Goal: Transaction & Acquisition: Book appointment/travel/reservation

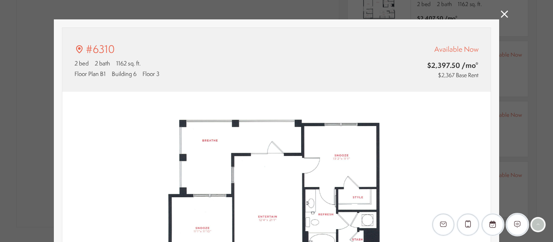
scroll to position [8, 0]
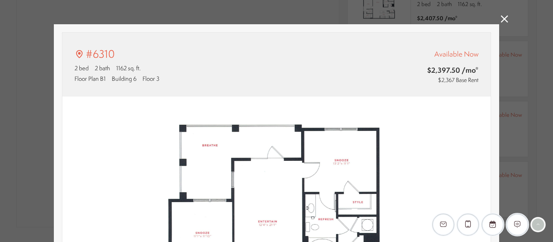
click at [504, 20] on icon at bounding box center [504, 18] width 7 height 7
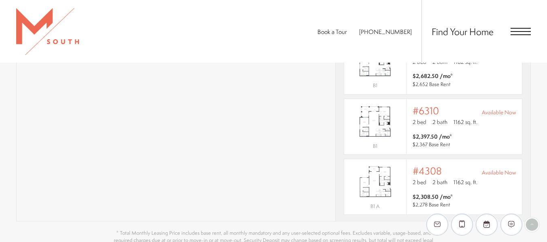
scroll to position [8, 0]
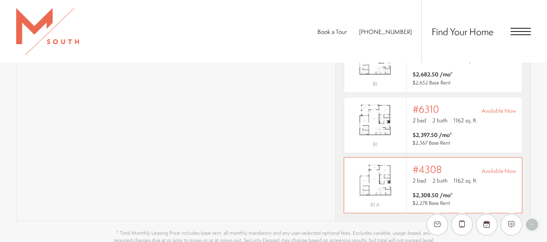
click at [457, 177] on div "2 bed 2 bath 1162 sq. ft." at bounding box center [464, 182] width 104 height 10
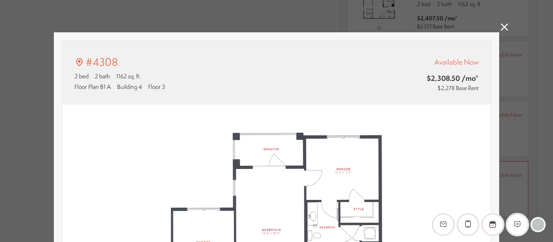
scroll to position [4, 0]
type input "**********"
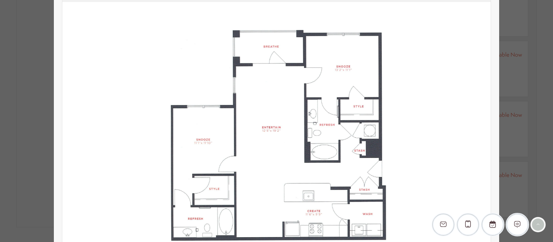
scroll to position [0, 0]
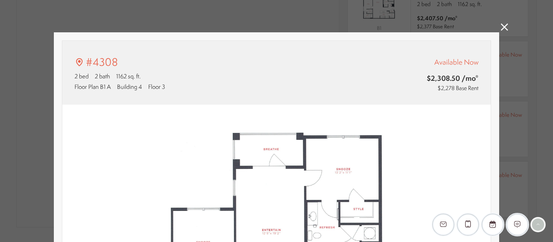
click at [502, 28] on icon at bounding box center [504, 26] width 7 height 7
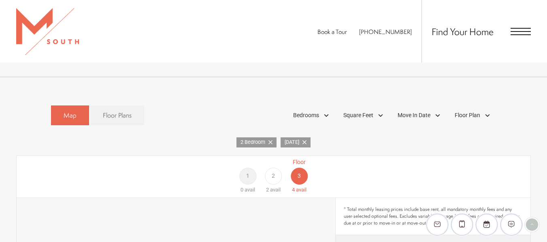
scroll to position [393, 0]
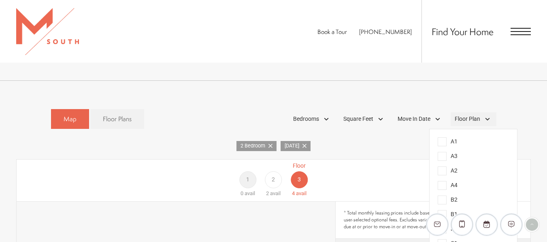
click at [481, 113] on div "Floor Plan" at bounding box center [474, 120] width 46 height 14
click at [443, 196] on span "B2" at bounding box center [448, 200] width 20 height 9
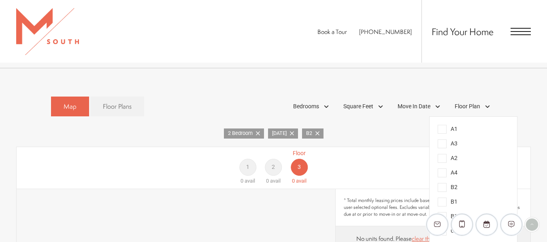
scroll to position [409, 0]
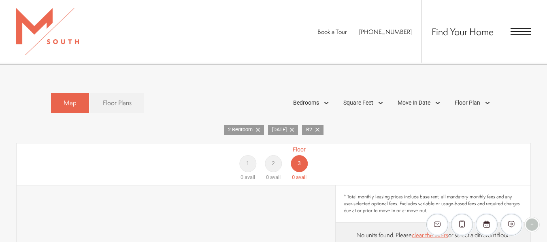
click at [293, 128] on icon at bounding box center [292, 130] width 4 height 4
click at [276, 128] on icon at bounding box center [275, 130] width 4 height 4
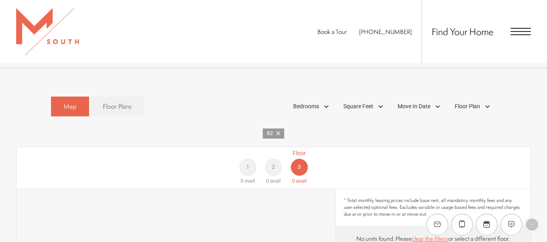
scroll to position [402, 0]
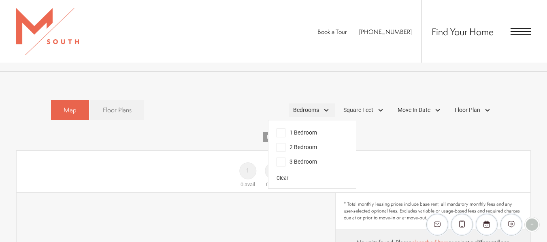
click at [319, 104] on div "Bedrooms" at bounding box center [312, 111] width 46 height 14
click at [280, 135] on icon at bounding box center [278, 137] width 4 height 4
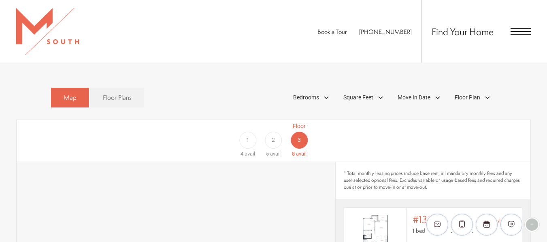
scroll to position [421, 0]
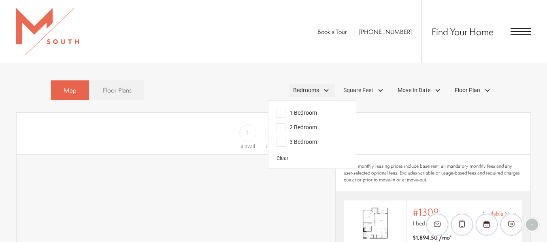
click at [321, 84] on div "Bedrooms" at bounding box center [312, 91] width 46 height 14
click at [276, 123] on span "2 Bedroom" at bounding box center [296, 127] width 40 height 9
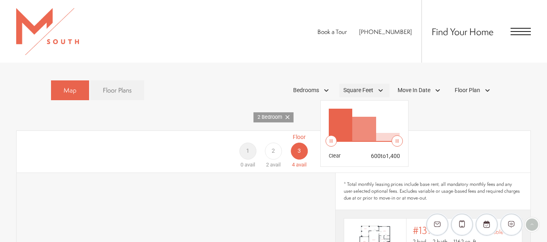
click at [383, 84] on div "Square Feet" at bounding box center [364, 91] width 50 height 14
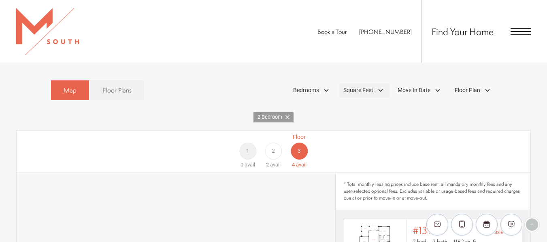
click at [383, 84] on div "Square Feet" at bounding box center [364, 91] width 50 height 14
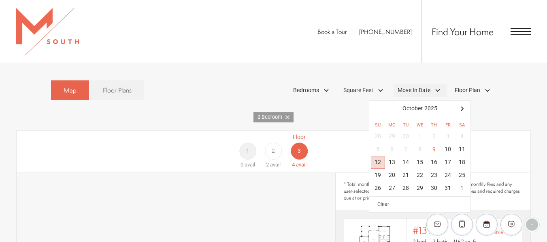
click at [441, 84] on div "Move In Date" at bounding box center [419, 91] width 53 height 14
click at [392, 156] on div "13" at bounding box center [392, 162] width 14 height 13
click at [524, 133] on div "Floor 1 0 avail Floor 2 2 avail Floor 3 4 avail" at bounding box center [492, 151] width 514 height 36
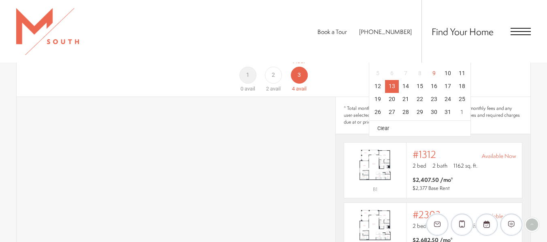
scroll to position [490, 0]
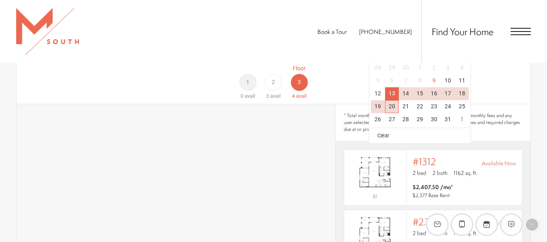
click at [266, 74] on div "2" at bounding box center [273, 82] width 17 height 17
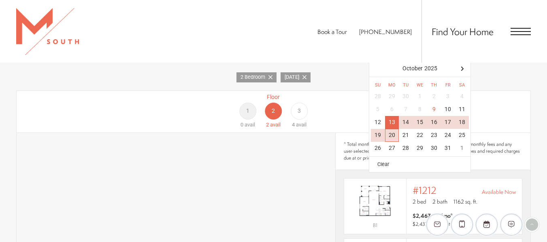
scroll to position [454, 0]
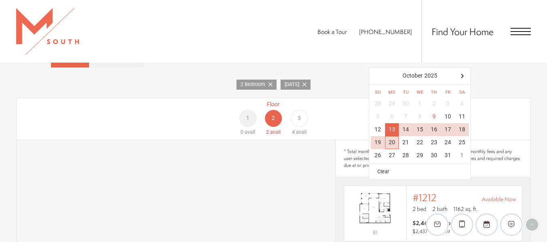
click at [299, 114] on span "3" at bounding box center [299, 118] width 3 height 9
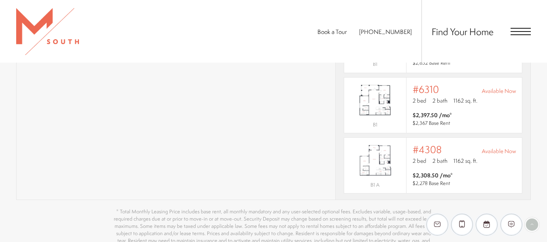
scroll to position [8, 0]
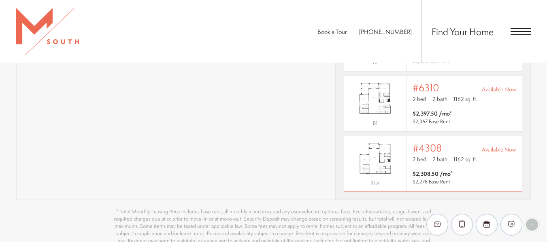
click at [436, 170] on span "$2,308.50 /mo*" at bounding box center [432, 174] width 40 height 8
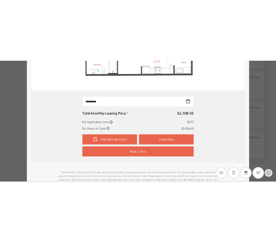
scroll to position [317, 0]
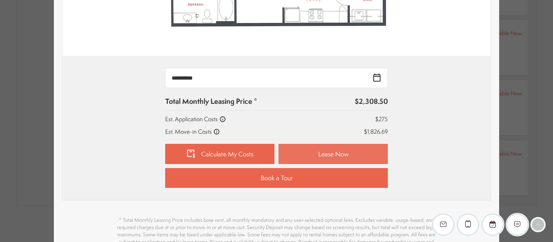
click at [357, 151] on link "Lease Now" at bounding box center [332, 154] width 109 height 20
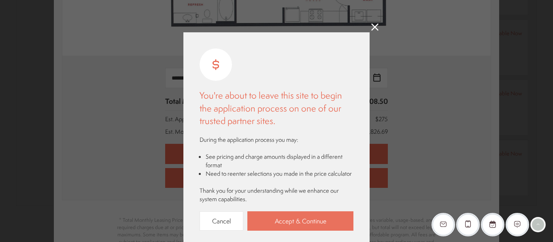
click at [308, 227] on link "Accept & Continue" at bounding box center [300, 222] width 106 height 20
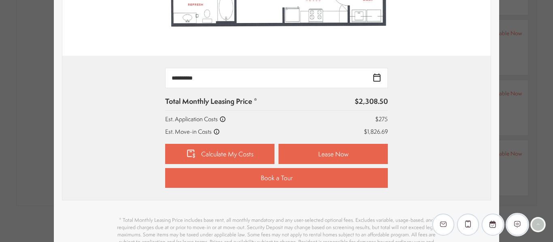
click at [278, 144] on link "Lease Now" at bounding box center [332, 154] width 109 height 20
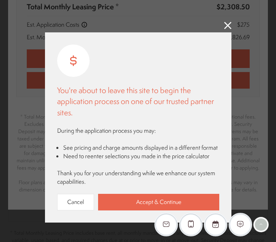
scroll to position [278, 0]
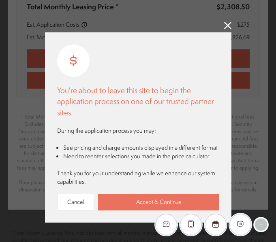
click at [169, 201] on link "Accept & Continue" at bounding box center [158, 202] width 121 height 17
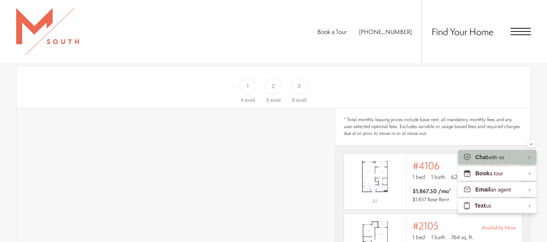
click at [512, 33] on span "Open Menu" at bounding box center [520, 31] width 20 height 7
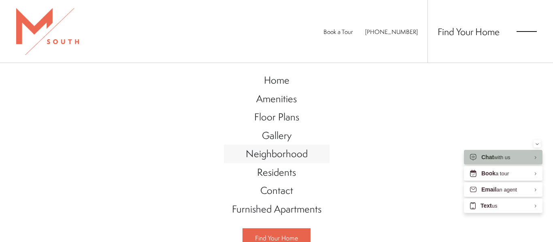
click at [302, 152] on span "Neighborhood" at bounding box center [277, 154] width 62 height 14
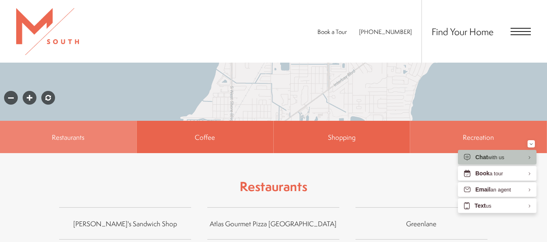
scroll to position [483, 0]
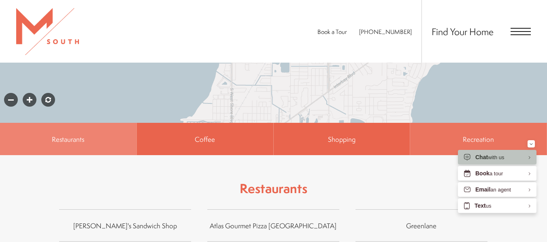
click at [545, 122] on html "Skip to main content × Pet Policy We welcome all your furry friends at MSouth. …" at bounding box center [273, 104] width 547 height 1174
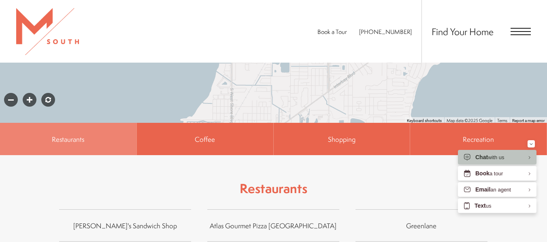
click at [544, 99] on div "← Move left → Move right ↑ Move up ↓ Move down + Zoom in - Zoom out Home Jump l…" at bounding box center [273, 17] width 547 height 275
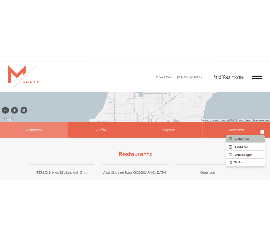
scroll to position [470, 0]
